Goal: Find specific page/section: Find specific page/section

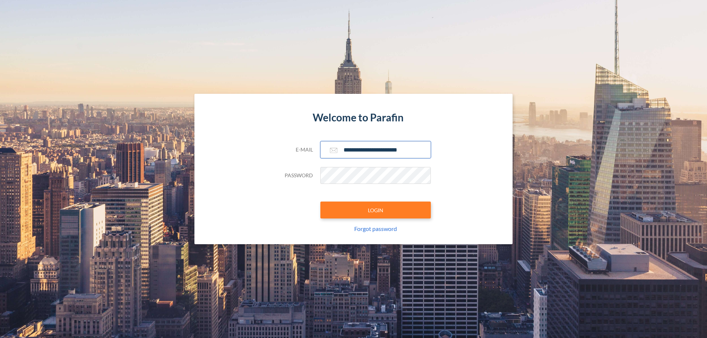
type input "**********"
click at [375, 210] on button "LOGIN" at bounding box center [375, 210] width 110 height 17
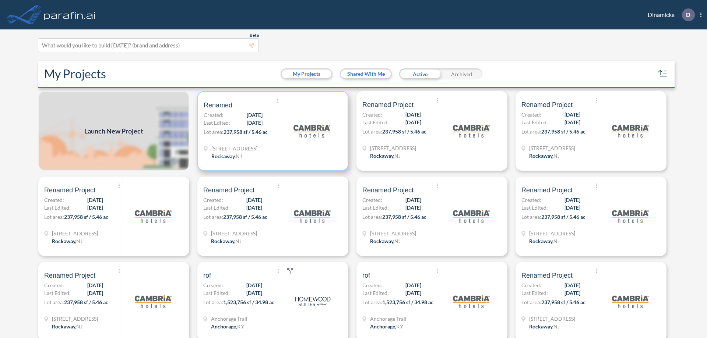
scroll to position [2, 0]
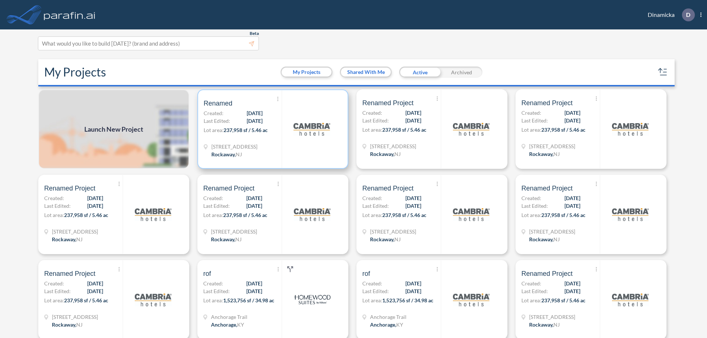
click at [271, 129] on p "Lot area: 237,958 sf / 5.46 ac" at bounding box center [243, 131] width 78 height 11
